Goal: Task Accomplishment & Management: Use online tool/utility

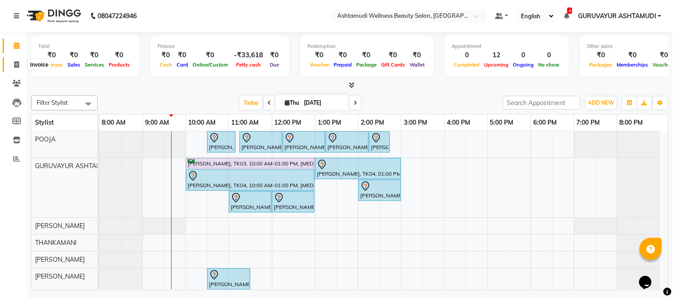
click at [15, 65] on icon at bounding box center [16, 64] width 5 height 7
select select "service"
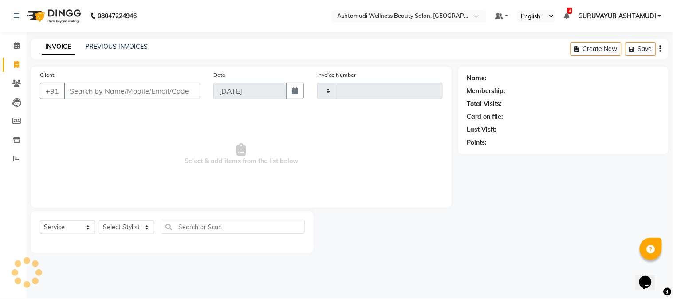
type input "2148"
select select "4660"
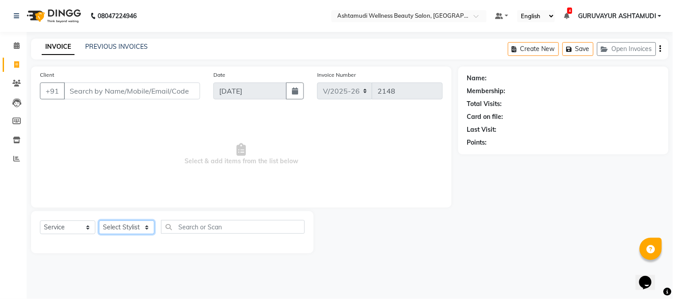
click at [141, 225] on select "Select Stylist Aathithya [PERSON_NAME] [PERSON_NAME] ARYA GURUVAYUR ASHTAMUDI […" at bounding box center [126, 227] width 55 height 14
select select "27526"
click at [99, 221] on select "Select Stylist Aathithya [PERSON_NAME] [PERSON_NAME] ARYA GURUVAYUR ASHTAMUDI […" at bounding box center [126, 227] width 55 height 14
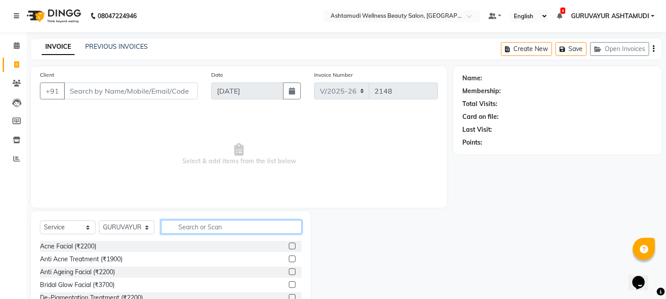
click at [192, 227] on input "text" at bounding box center [231, 227] width 141 height 14
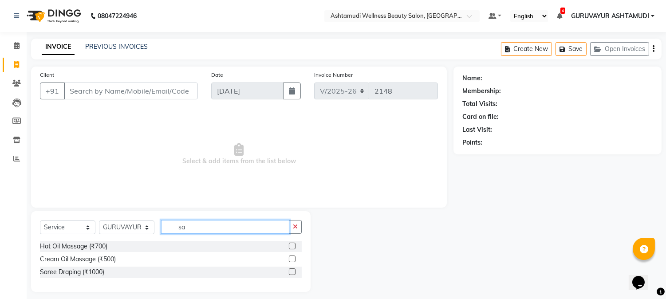
type input "s"
type input "SAREE DRA"
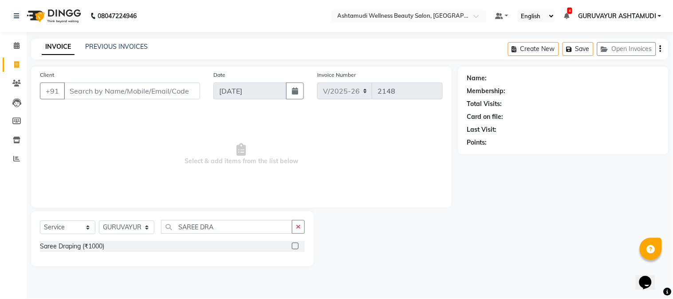
click at [296, 247] on label at bounding box center [295, 246] width 7 height 7
click at [296, 247] on input "checkbox" at bounding box center [295, 247] width 6 height 6
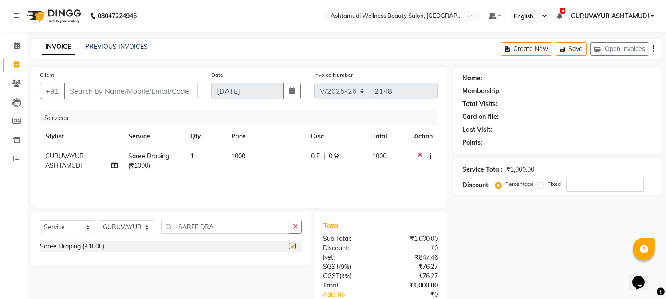
checkbox input "false"
click at [193, 156] on span "1" at bounding box center [192, 156] width 4 height 8
select select "27526"
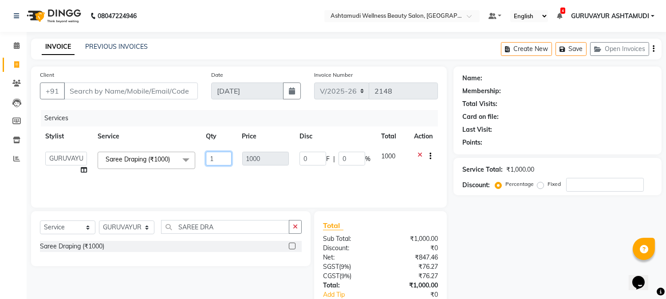
click at [225, 157] on input "1" at bounding box center [218, 159] width 25 height 14
type input "2"
click at [489, 256] on div "Name: Membership: Total Visits: Card on file: Last Visit: Points: Service Total…" at bounding box center [560, 204] width 215 height 275
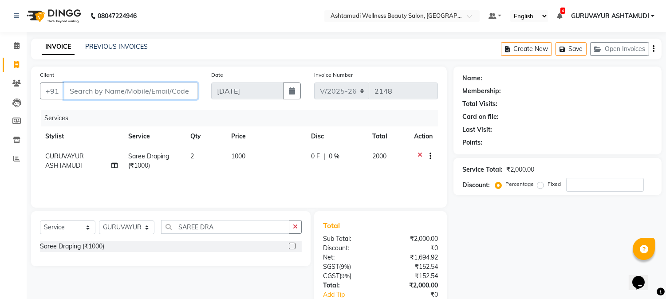
click at [180, 94] on input "Client" at bounding box center [131, 91] width 134 height 17
type input "9"
type input "0"
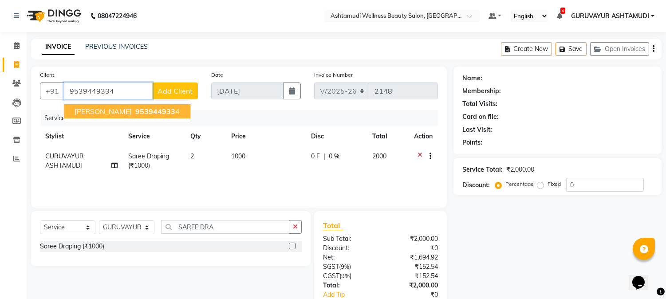
type input "9539449334"
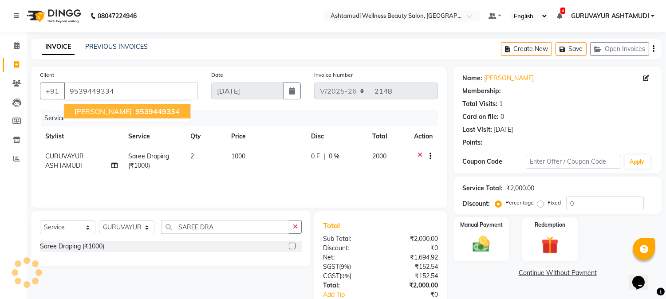
select select "1: Object"
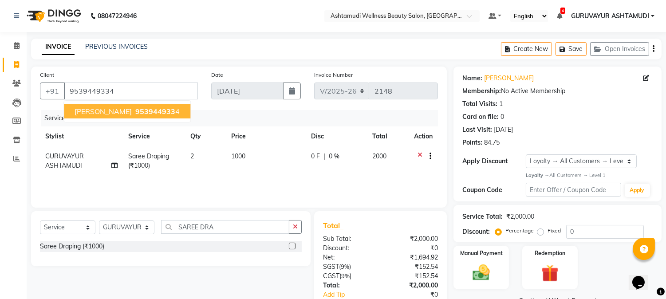
click at [104, 106] on button "[PERSON_NAME] K 953944933 4" at bounding box center [127, 111] width 126 height 14
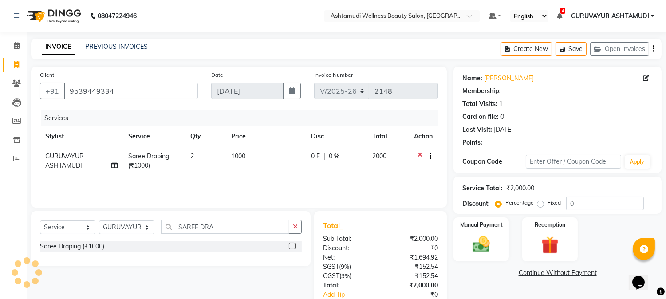
select select "1: Object"
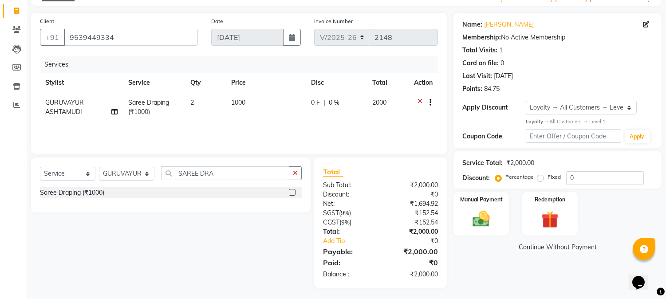
scroll to position [55, 0]
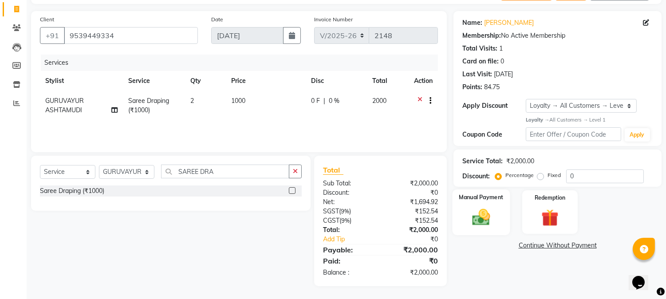
click at [479, 214] on img at bounding box center [481, 217] width 29 height 21
click at [598, 244] on span "PhonePe" at bounding box center [596, 246] width 25 height 10
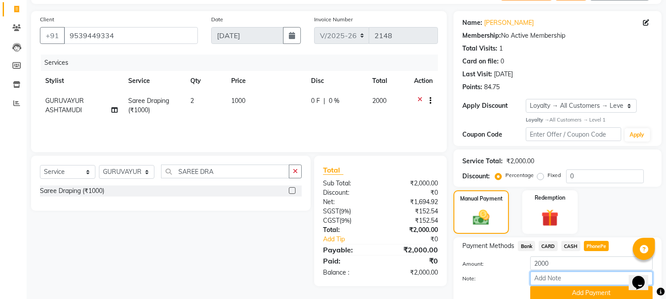
click at [563, 278] on input "Note:" at bounding box center [591, 279] width 122 height 14
type input "NIGISHA"
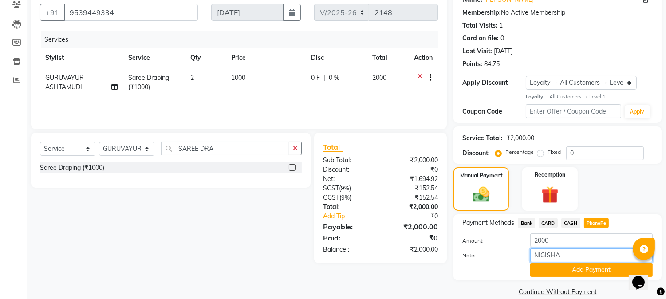
scroll to position [91, 0]
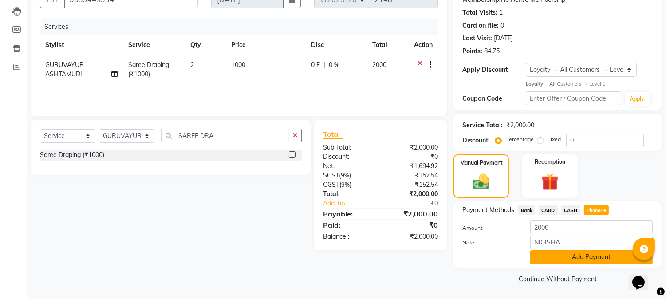
click at [582, 256] on button "Add Payment" at bounding box center [591, 257] width 122 height 14
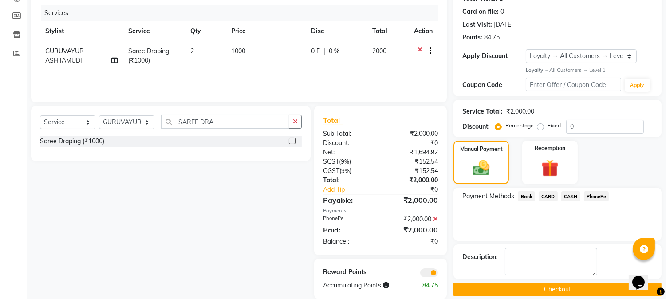
scroll to position [118, 0]
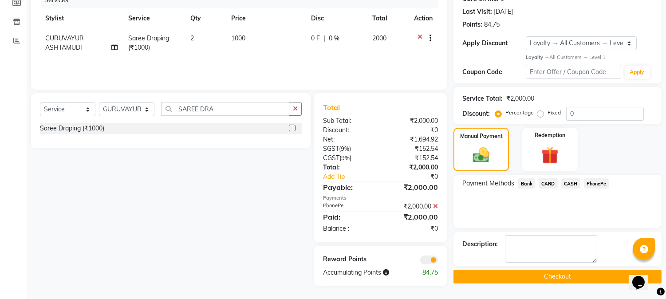
click at [544, 276] on button "Checkout" at bounding box center [557, 277] width 208 height 14
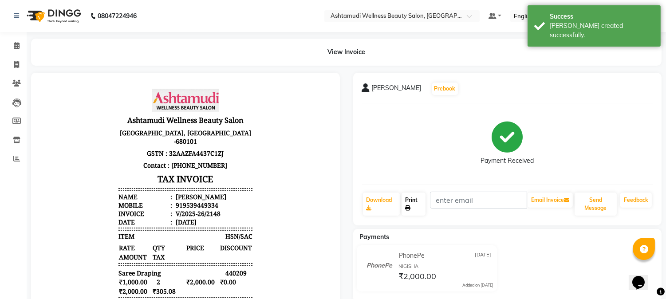
click at [411, 201] on link "Print" at bounding box center [414, 204] width 24 height 23
